Goal: Transaction & Acquisition: Purchase product/service

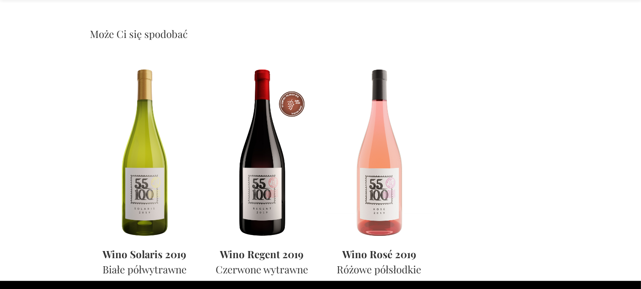
scroll to position [596, 0]
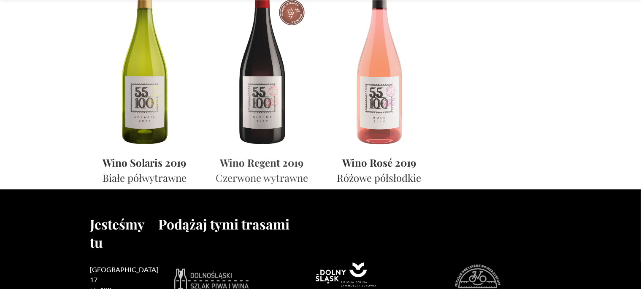
click at [288, 98] on img at bounding box center [262, 60] width 109 height 169
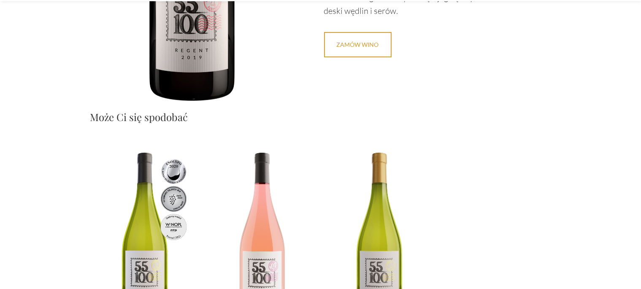
scroll to position [173, 0]
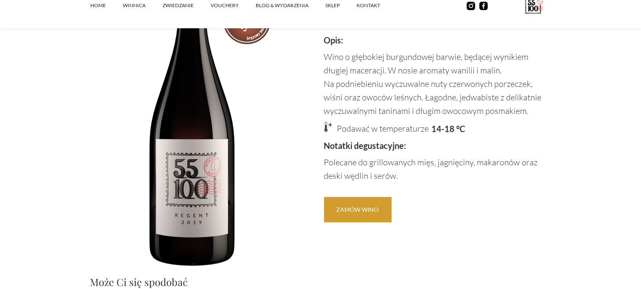
click at [368, 208] on link "Zamów Wino" at bounding box center [358, 209] width 68 height 25
